Goal: Task Accomplishment & Management: Manage account settings

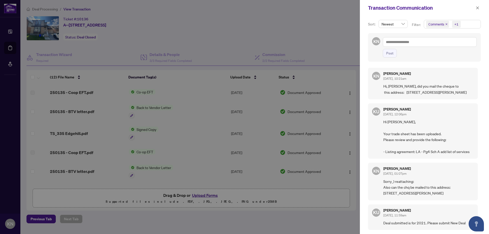
scroll to position [1, 0]
click at [323, 42] on div at bounding box center [244, 117] width 489 height 234
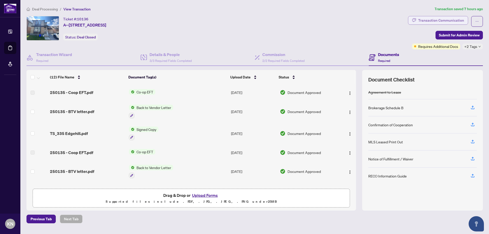
click at [434, 19] on div "Transaction Communication" at bounding box center [441, 20] width 46 height 8
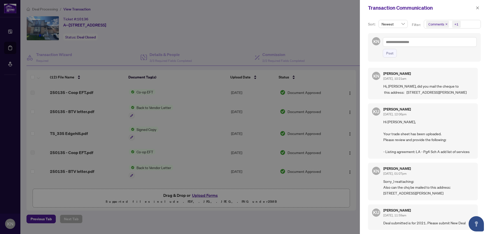
scroll to position [5, 0]
click at [199, 41] on div at bounding box center [244, 117] width 489 height 234
drag, startPoint x: 385, startPoint y: 82, endPoint x: 391, endPoint y: 92, distance: 12.4
click at [391, 92] on span "Hi, [PERSON_NAME], did you mail the cheque to this address: [STREET_ADDRESS][PE…" at bounding box center [429, 89] width 90 height 12
copy span "Hi, [PERSON_NAME], did you mail the cheque to this address: [STREET_ADDRESS][PE…"
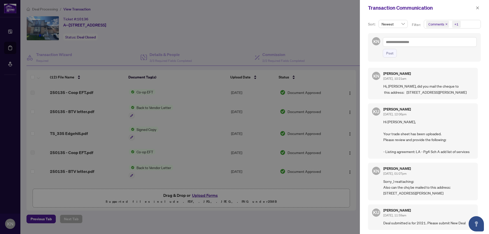
click at [309, 33] on div at bounding box center [244, 117] width 489 height 234
click at [479, 9] on icon "close" at bounding box center [478, 8] width 4 height 4
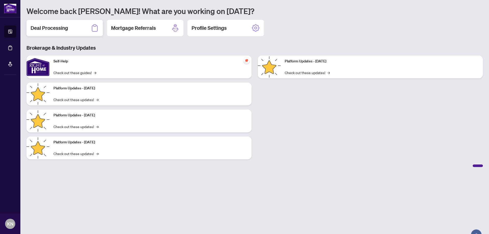
click at [67, 29] on h2 "Deal Processing" at bounding box center [49, 27] width 37 height 7
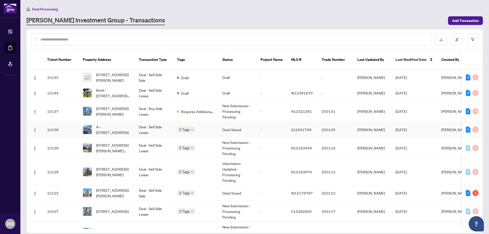
click at [161, 128] on td "Deal - Sell Side Lease" at bounding box center [154, 130] width 38 height 16
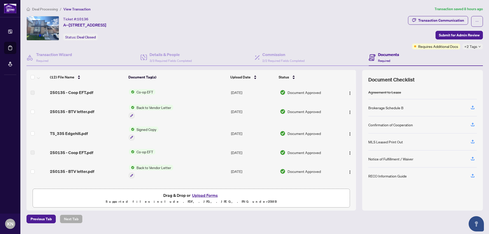
click at [168, 114] on div at bounding box center [151, 115] width 44 height 6
click at [66, 113] on span "250135 - BTV letter.pdf" at bounding box center [72, 112] width 44 height 6
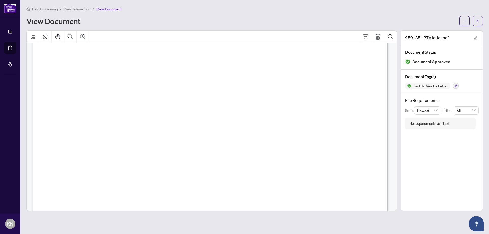
scroll to position [76, 0]
